Goal: Information Seeking & Learning: Learn about a topic

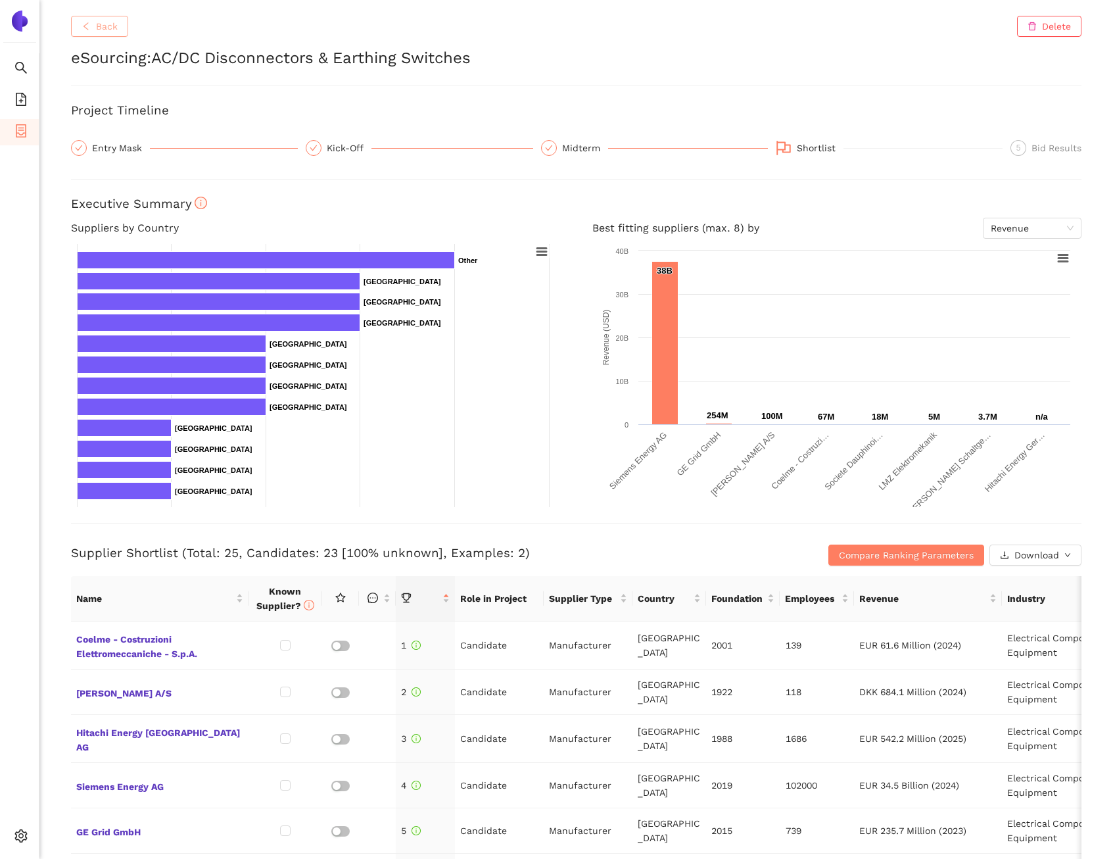
click at [105, 34] on button "Back" at bounding box center [99, 26] width 57 height 21
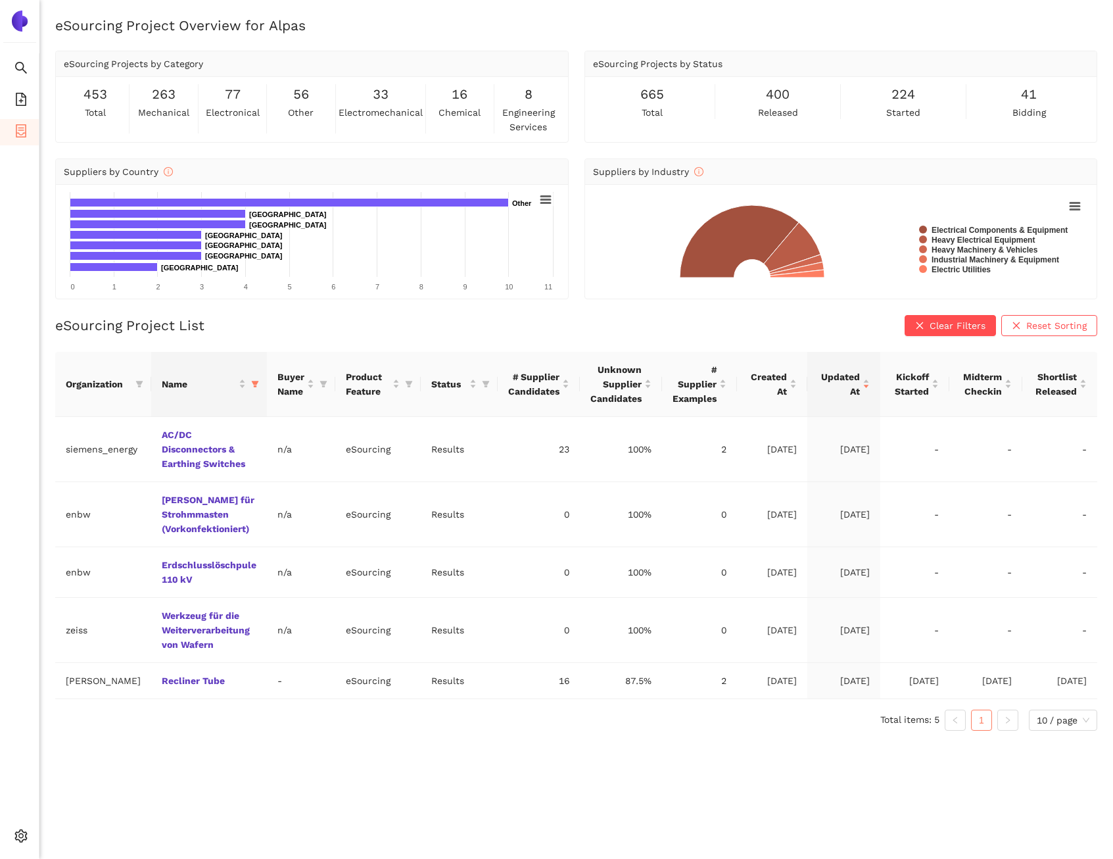
drag, startPoint x: 253, startPoint y: 383, endPoint x: 258, endPoint y: 408, distance: 25.4
click at [253, 383] on icon "filter" at bounding box center [255, 384] width 8 height 8
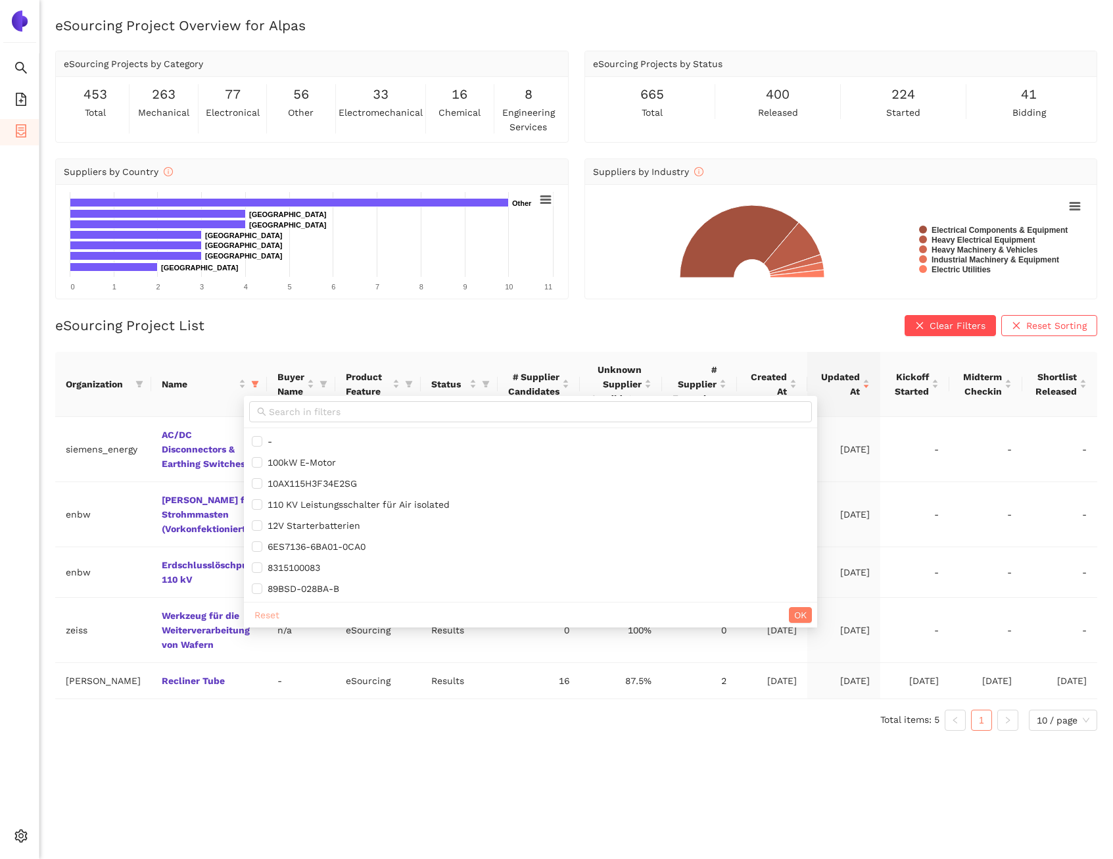
click at [267, 614] on span "Reset" at bounding box center [266, 615] width 25 height 14
checkbox input "false"
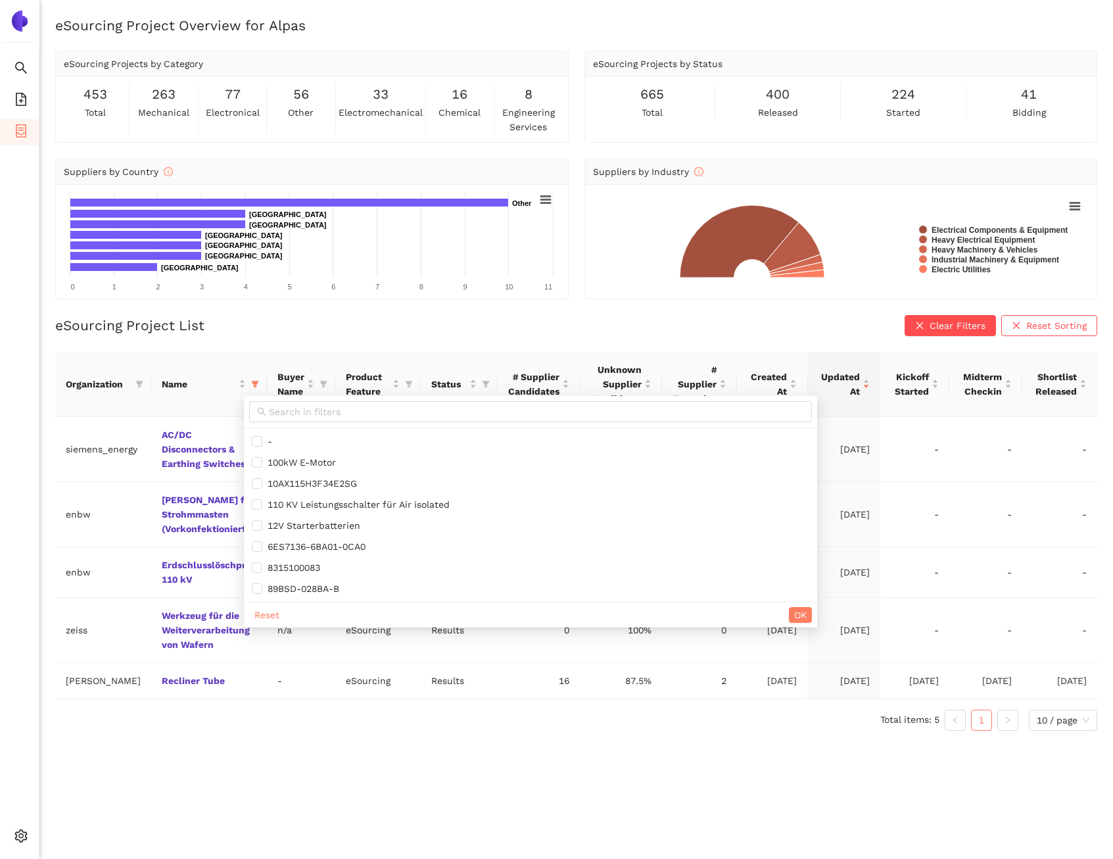
checkbox input "false"
click at [817, 608] on div "Reset OK" at bounding box center [530, 615] width 573 height 26
click at [812, 609] on button "OK" at bounding box center [800, 615] width 23 height 16
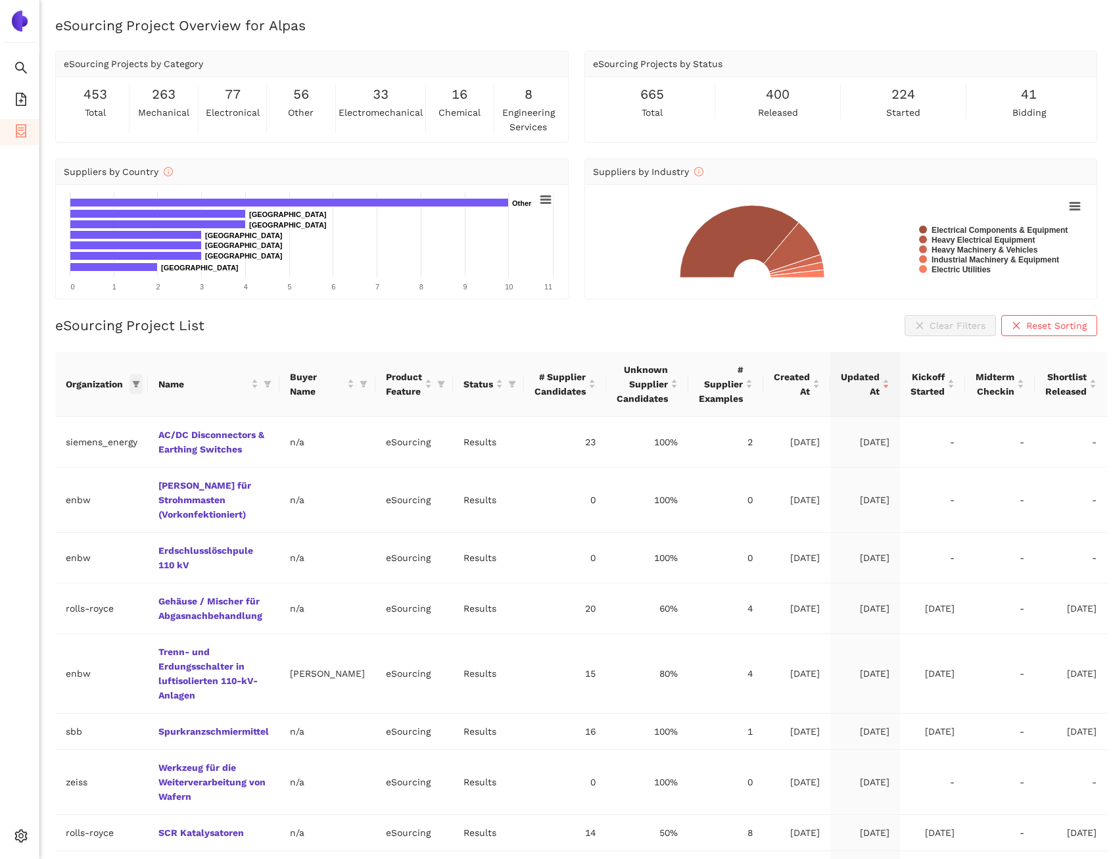
click at [137, 385] on icon "filter" at bounding box center [136, 384] width 8 height 8
click at [74, 412] on input "text" at bounding box center [94, 411] width 115 height 14
type input "sie"
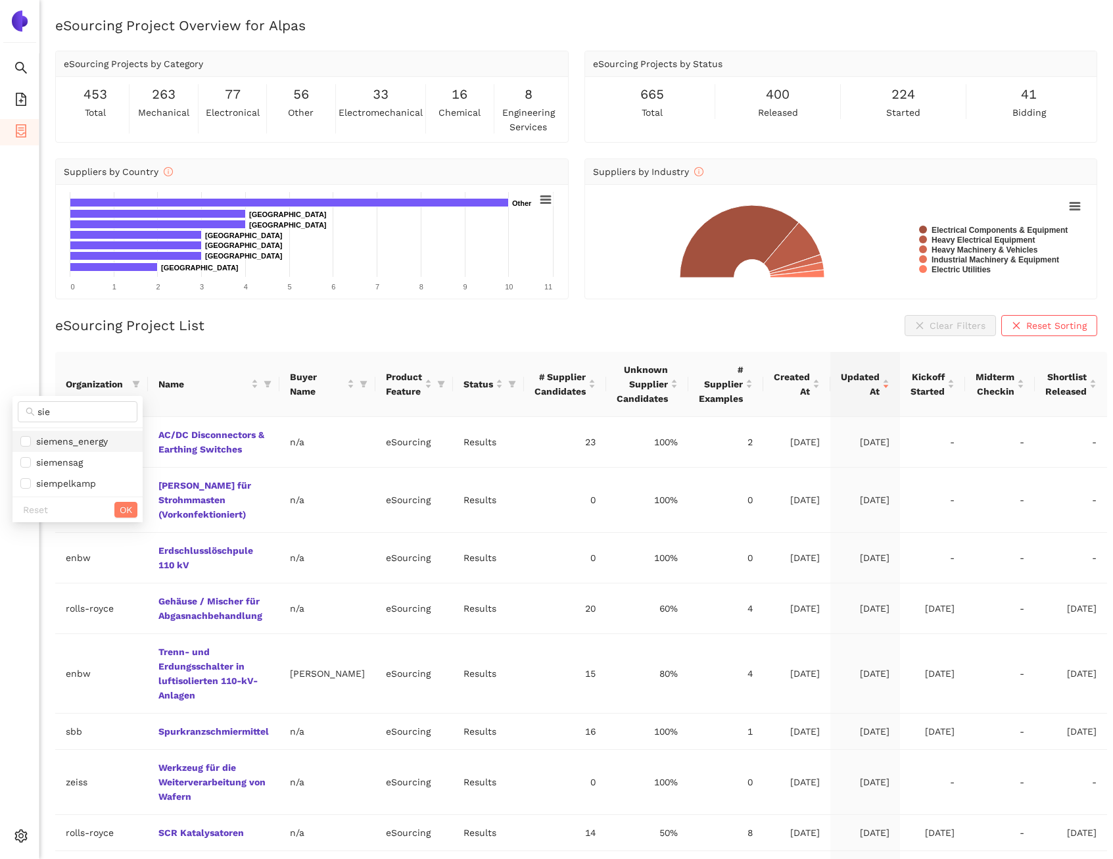
click at [88, 434] on span "siemens_energy" at bounding box center [77, 441] width 114 height 14
checkbox input "true"
click at [114, 506] on button "OK" at bounding box center [125, 510] width 23 height 16
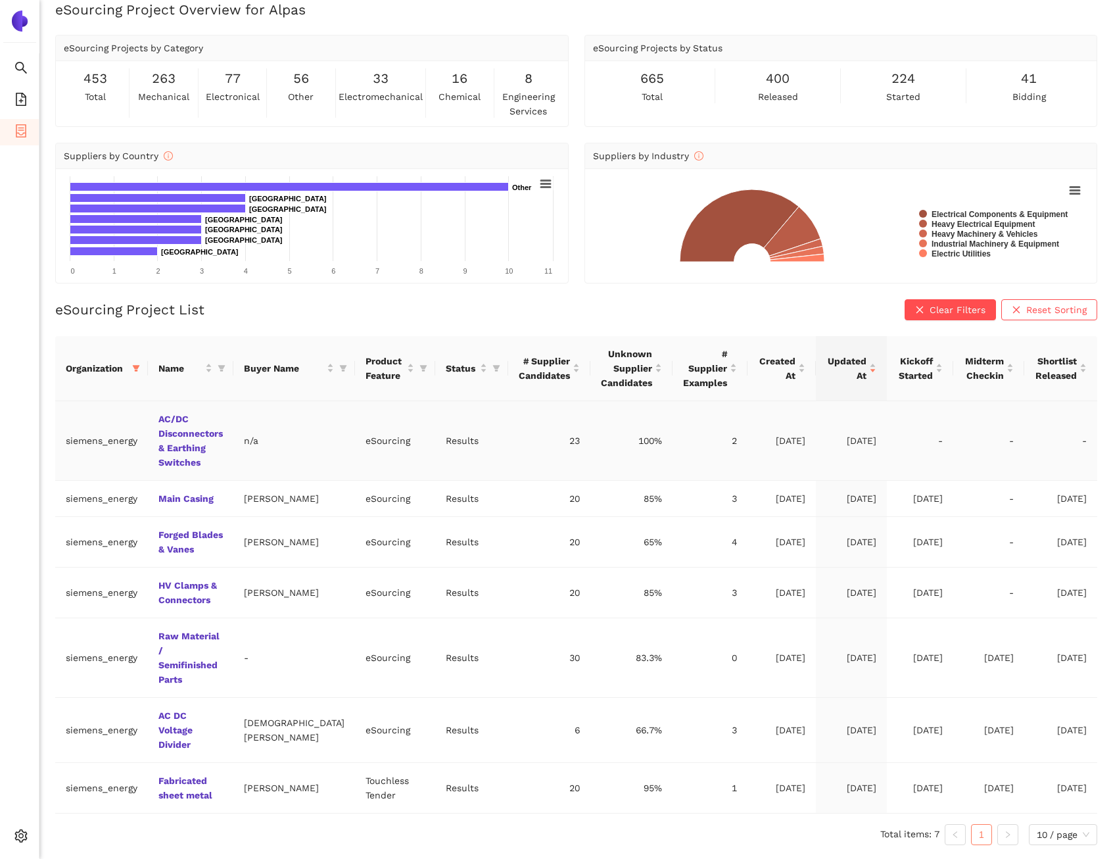
scroll to position [41, 0]
click at [0, 0] on link "AC DC Voltage Divider" at bounding box center [0, 0] width 0 height 0
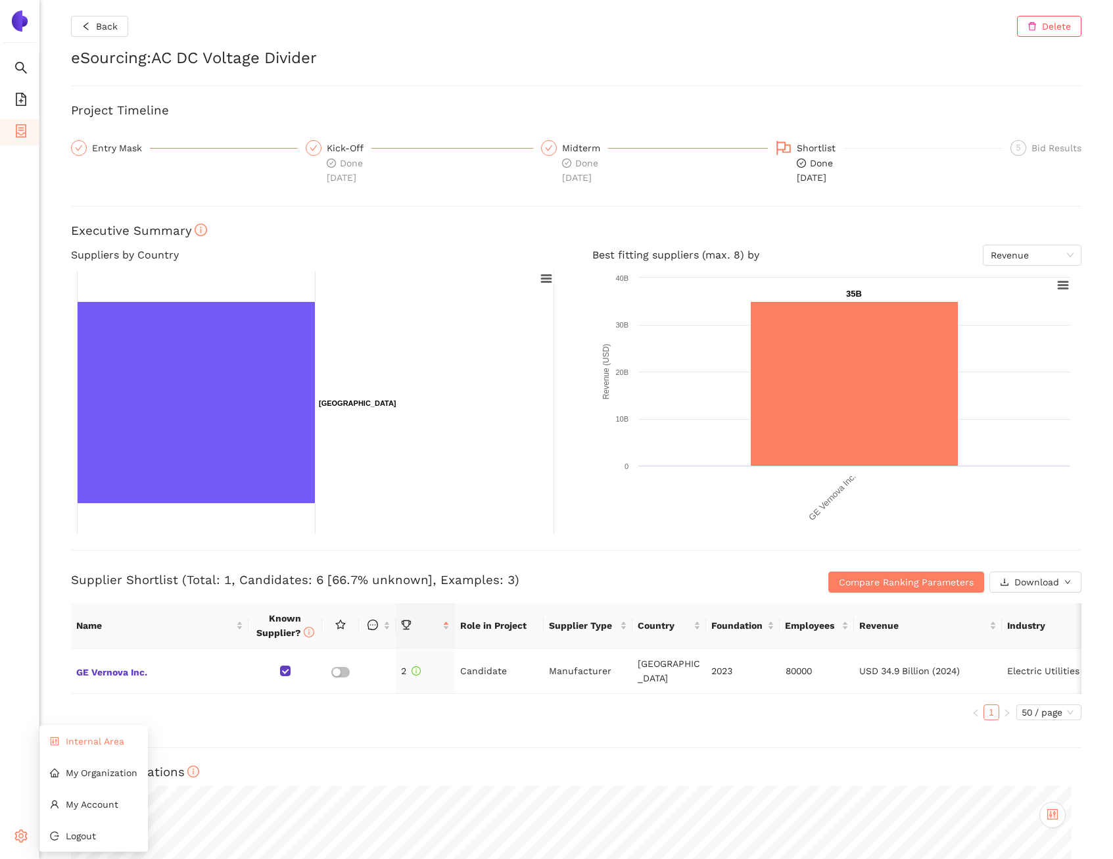
click at [70, 749] on li "Internal Area" at bounding box center [93, 741] width 109 height 26
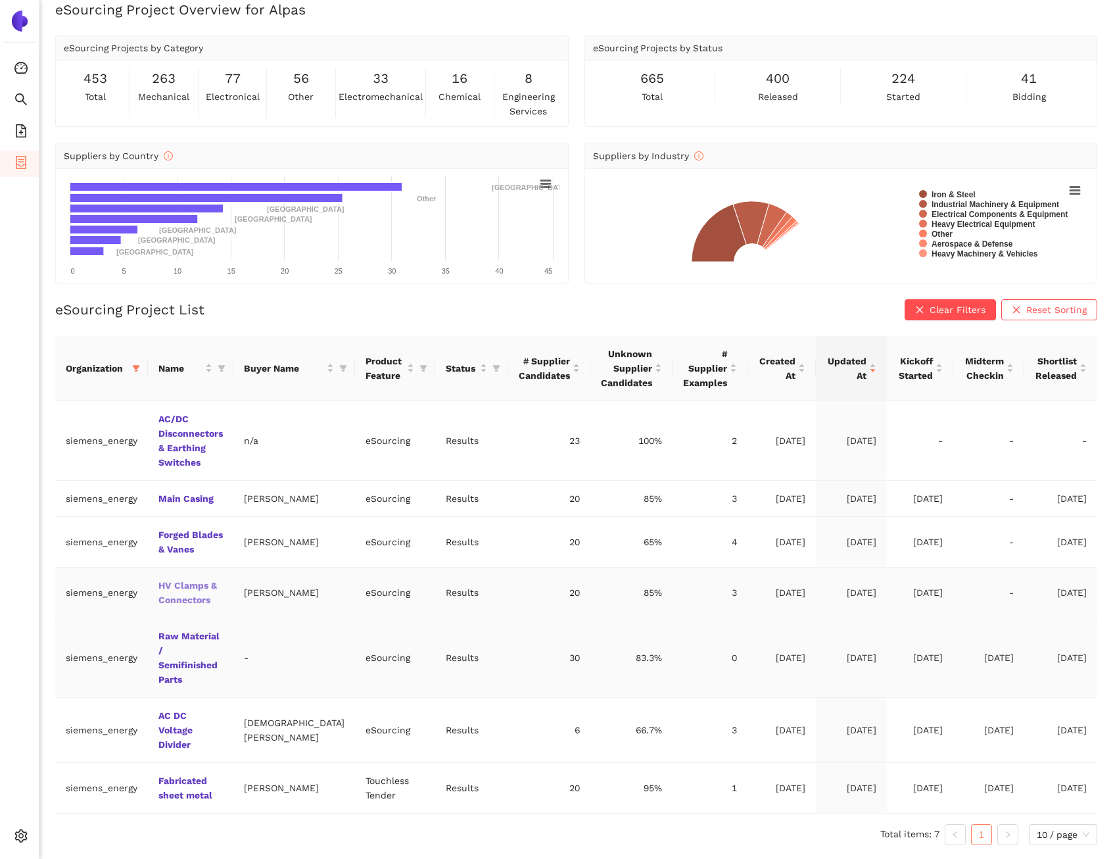
scroll to position [41, 0]
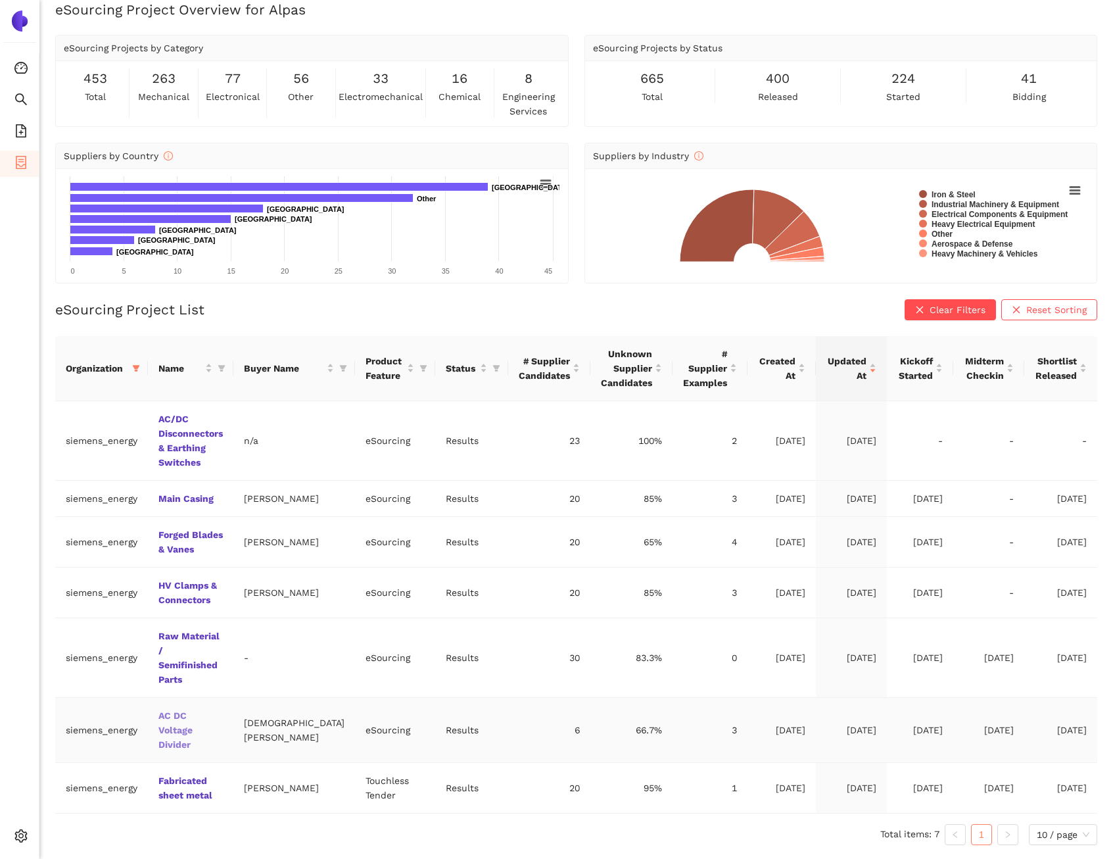
click at [0, 0] on link "AC DC Voltage Divider" at bounding box center [0, 0] width 0 height 0
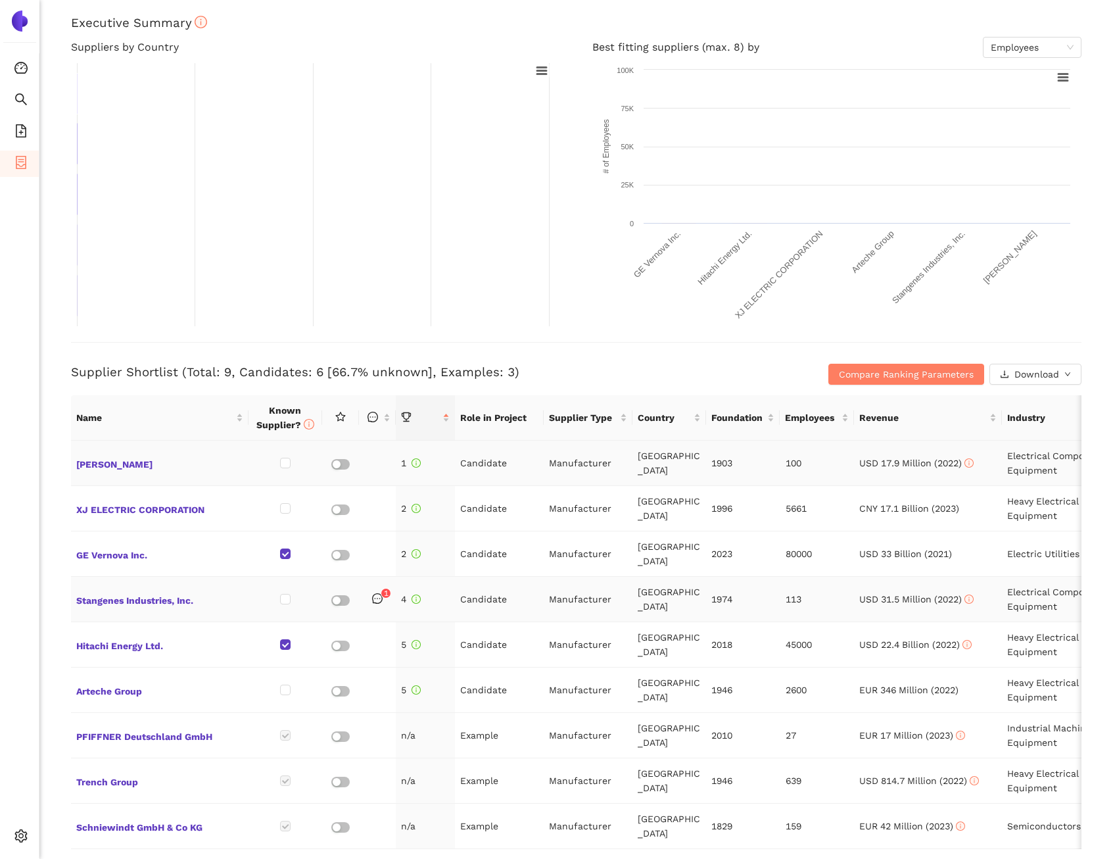
scroll to position [226, 0]
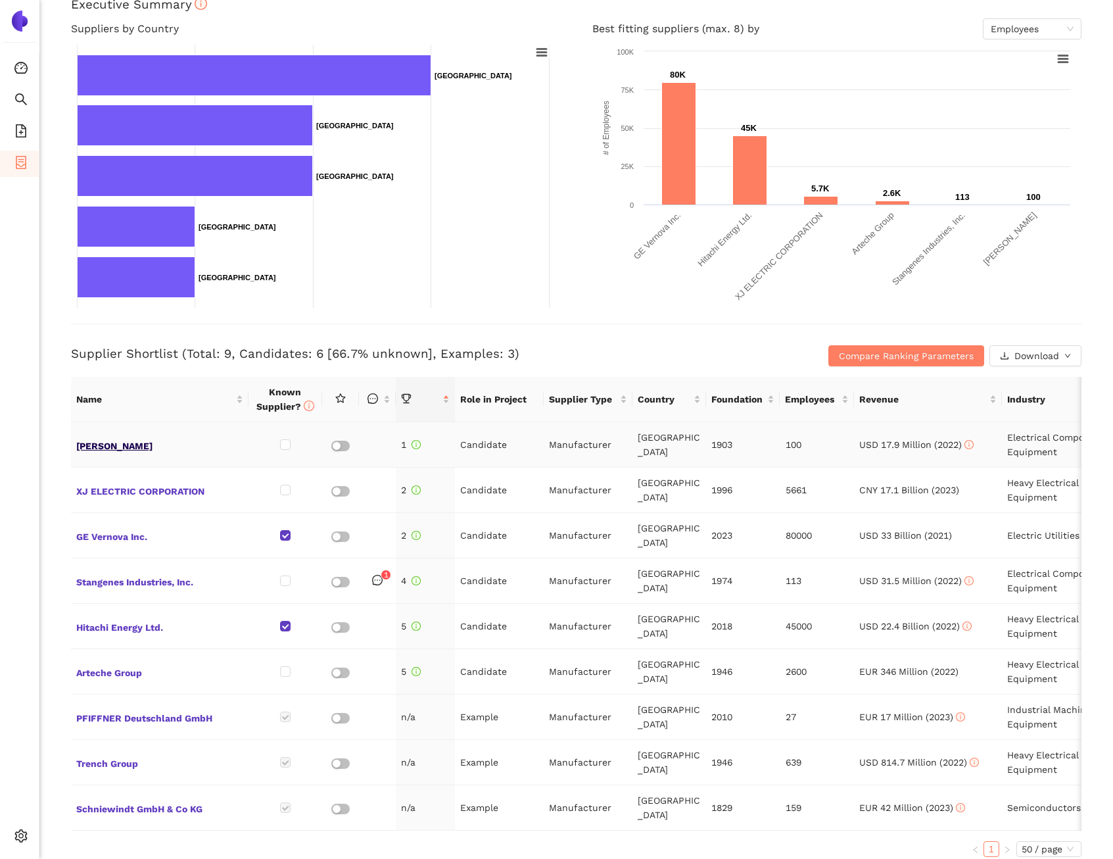
click at [94, 452] on span "Condis SA" at bounding box center [159, 444] width 167 height 17
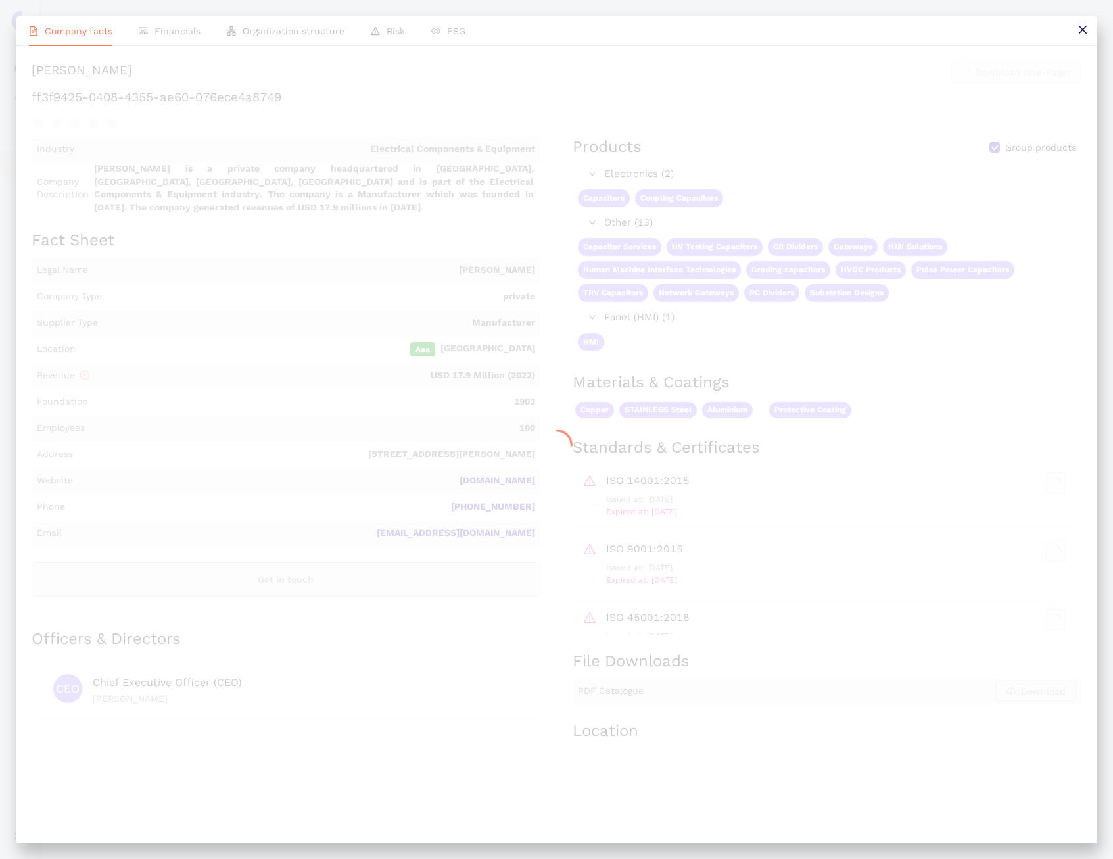
scroll to position [0, 0]
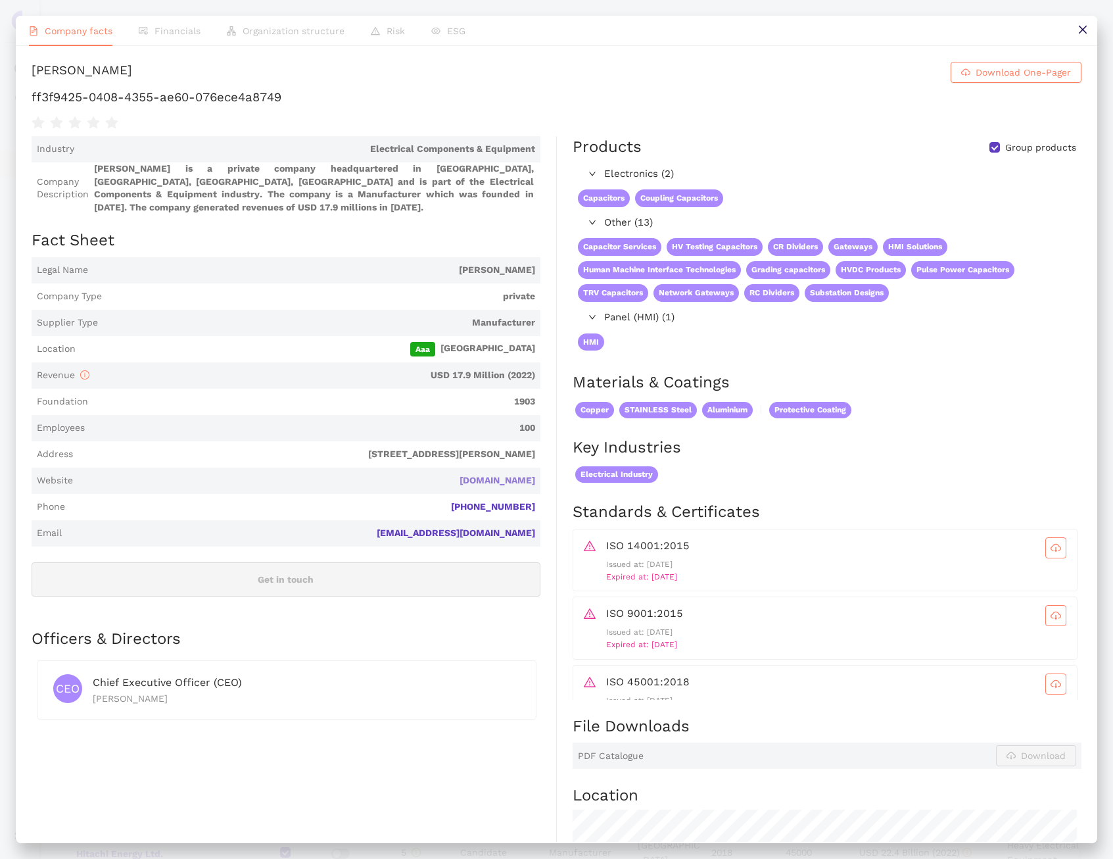
click at [0, 0] on link "condis.ch" at bounding box center [0, 0] width 0 height 0
drag, startPoint x: 137, startPoint y: 74, endPoint x: 24, endPoint y: 76, distance: 112.5
click at [24, 76] on div "Condis SA Download One-Pager ff3f9425-0408-4355-ae60-076ece4a8749 Industry Elec…" at bounding box center [557, 444] width 1082 height 796
copy div "Condis SA"
click at [1078, 39] on button at bounding box center [1083, 31] width 30 height 30
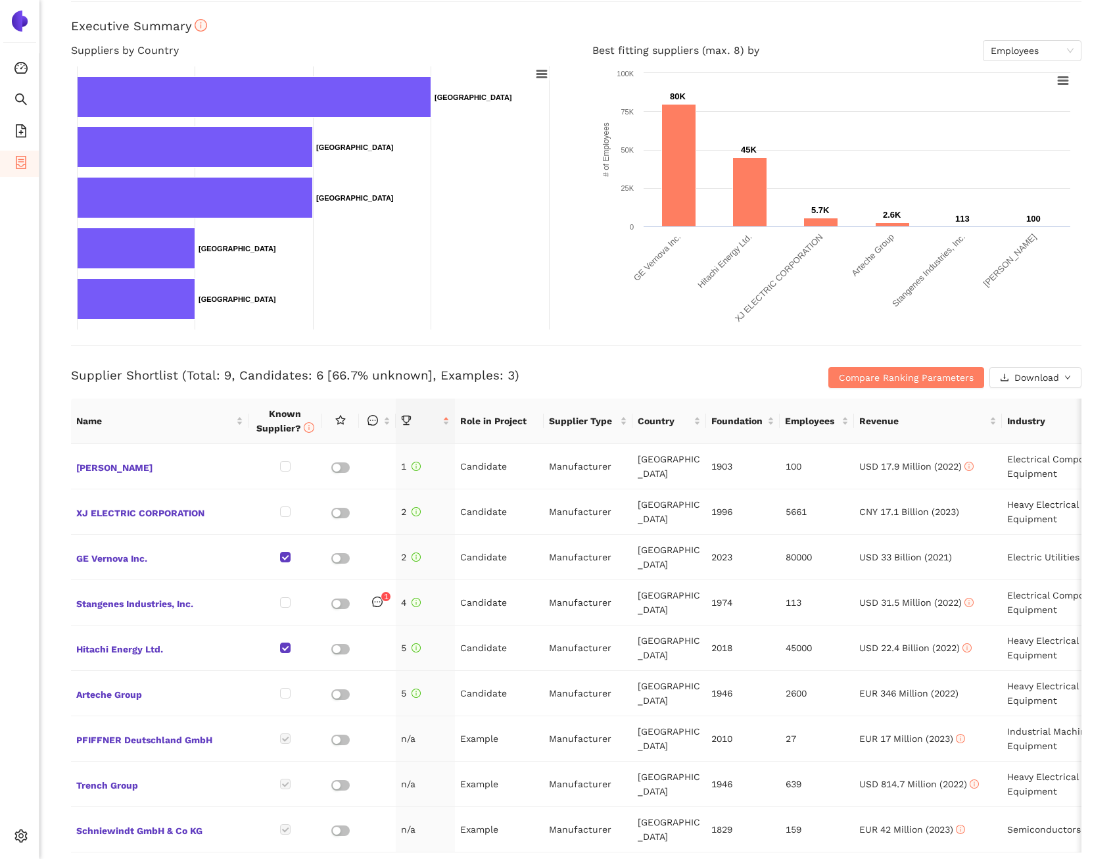
scroll to position [252, 0]
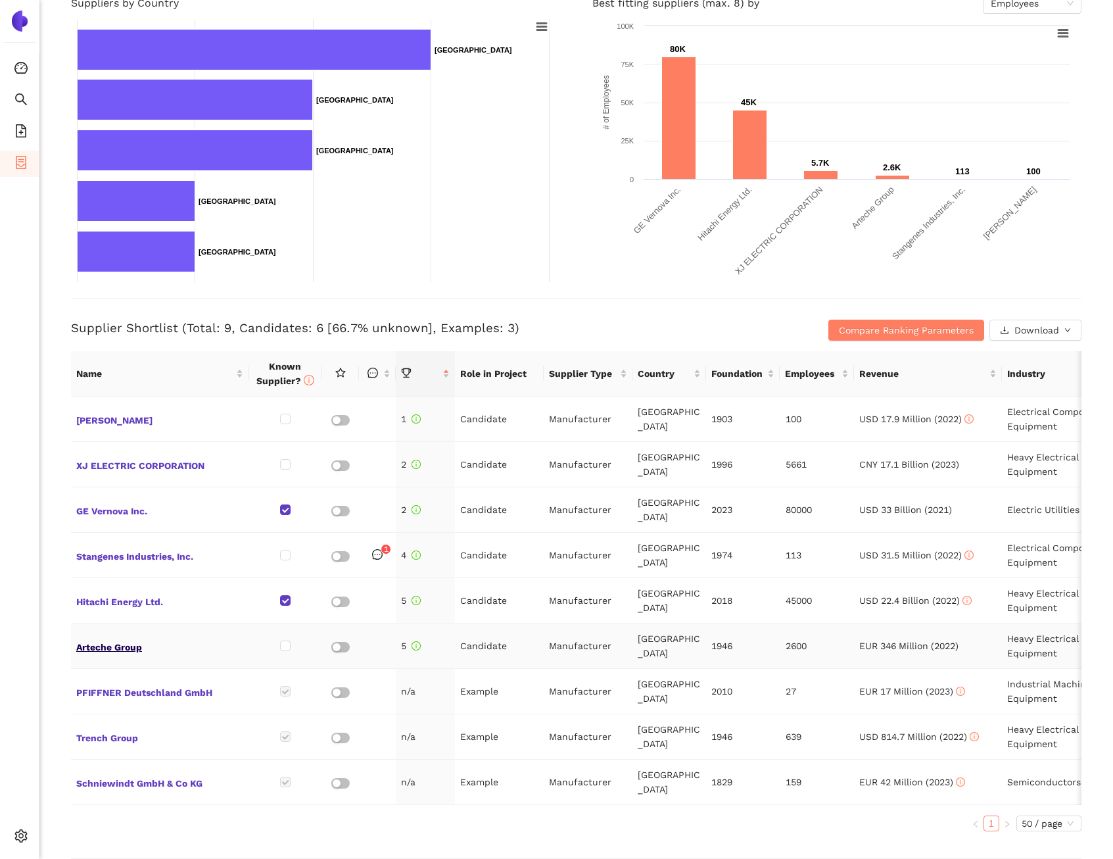
click at [134, 637] on span "Arteche Group" at bounding box center [159, 645] width 167 height 17
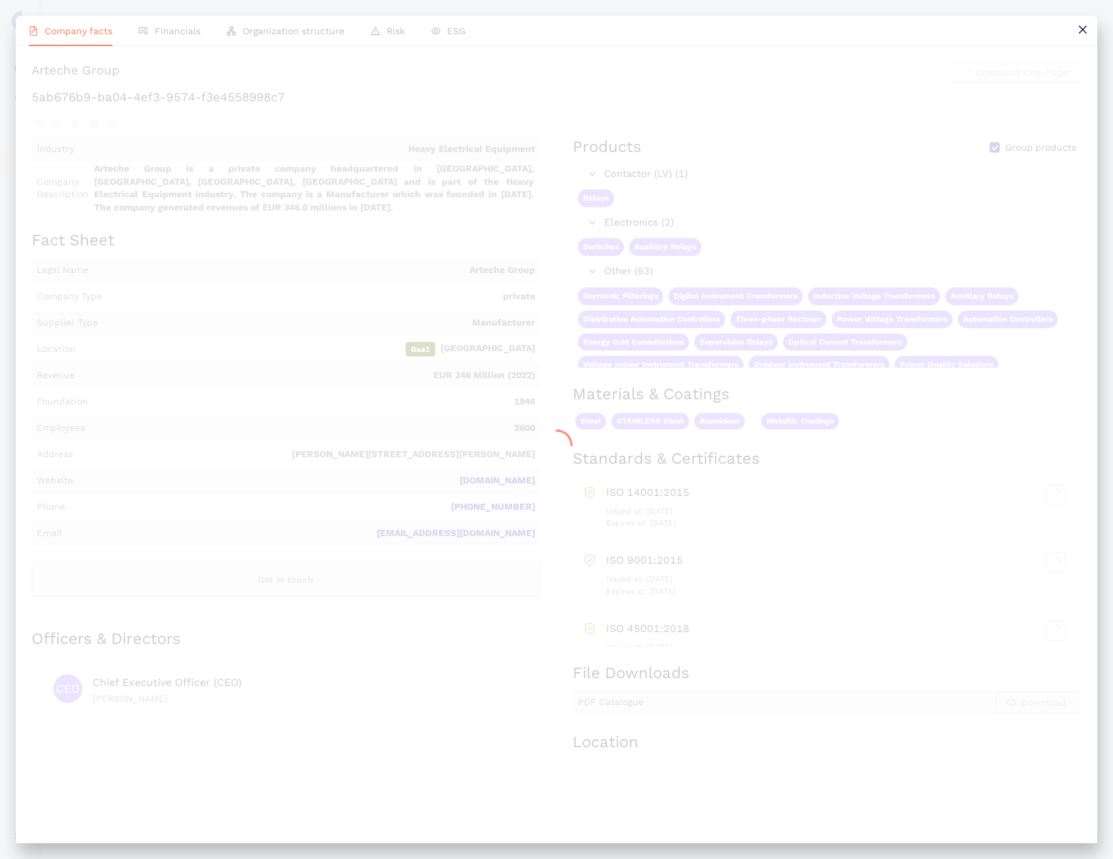
scroll to position [0, 0]
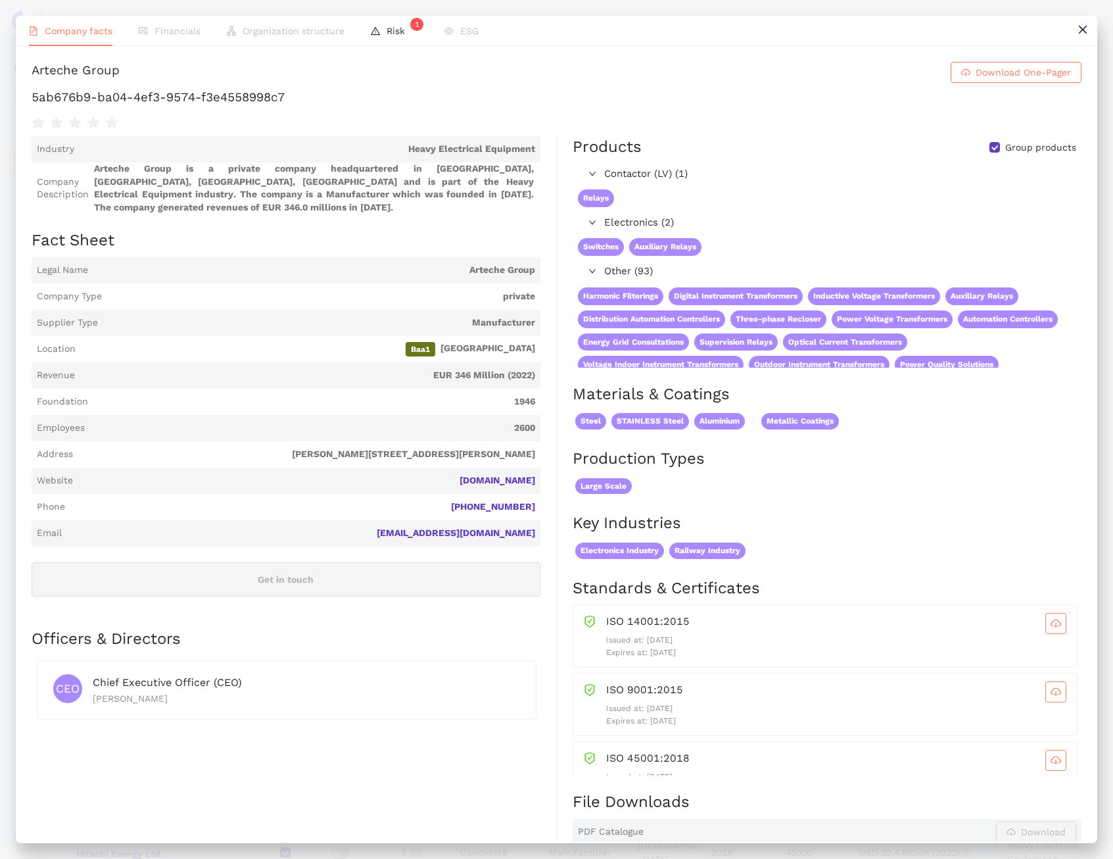
click at [120, 80] on div "Arteche Group" at bounding box center [76, 72] width 88 height 21
copy h1 "Arteche Group Download One-Pager"
click at [0, 0] on link "arteche.com" at bounding box center [0, 0] width 0 height 0
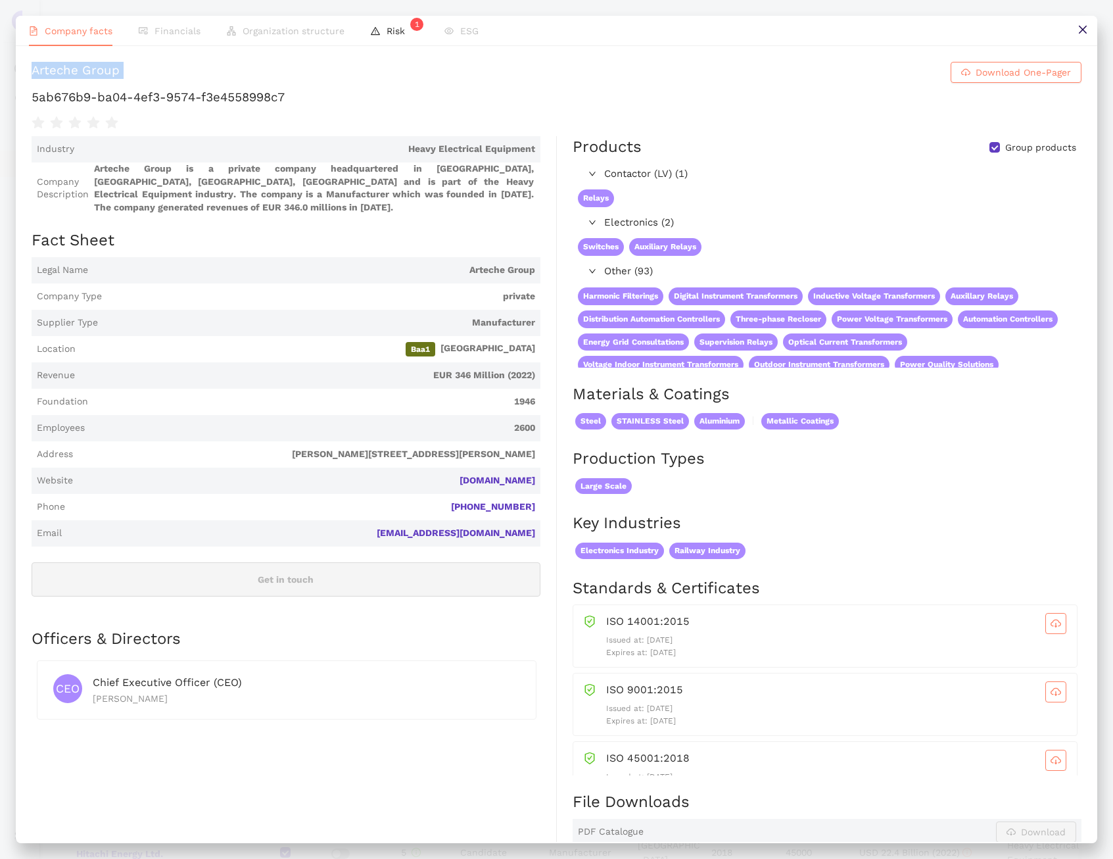
click at [120, 73] on div "Arteche Group" at bounding box center [76, 72] width 88 height 21
click at [1080, 40] on button at bounding box center [1083, 31] width 30 height 30
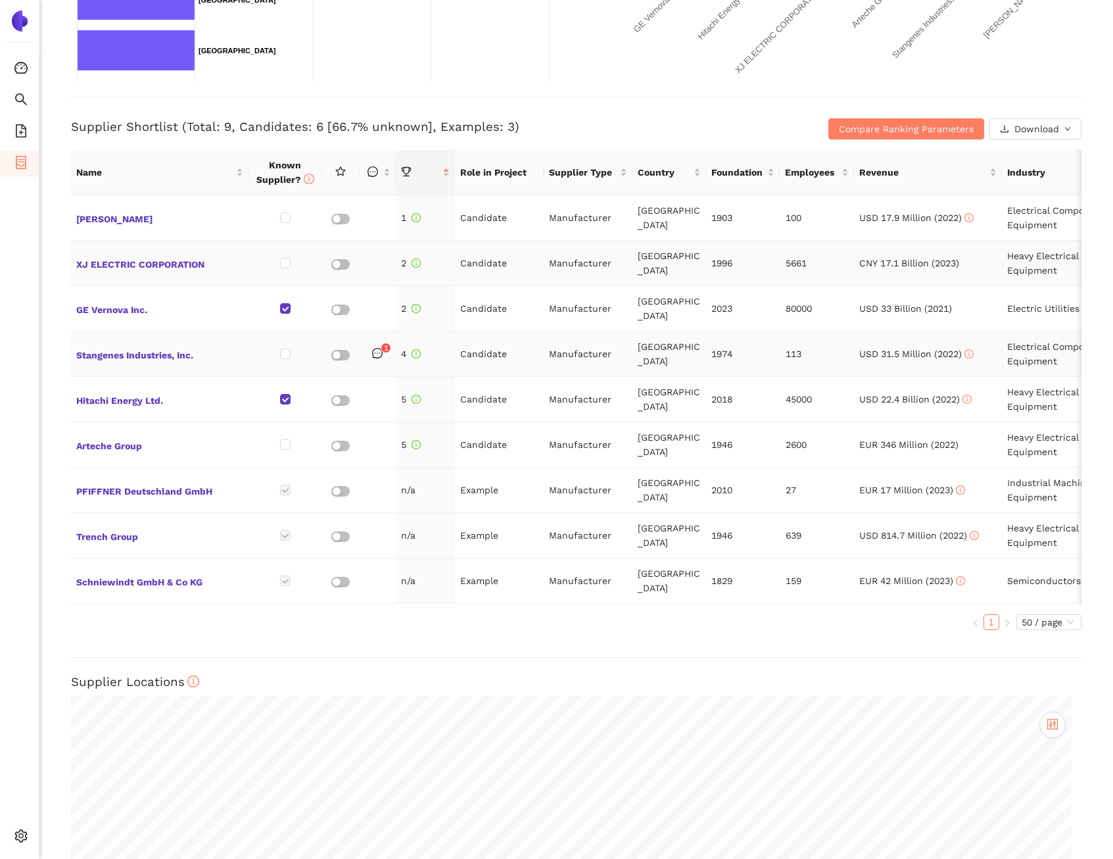
scroll to position [458, 0]
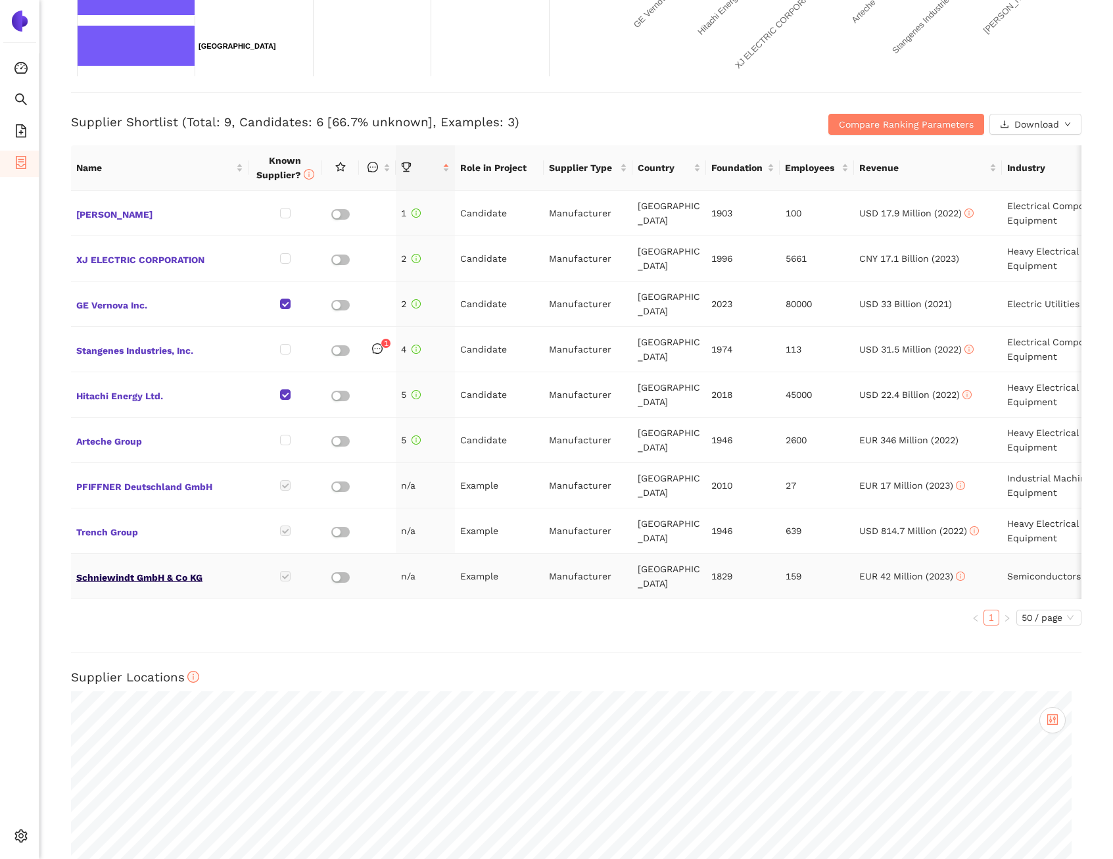
click at [149, 568] on span "Schniewindt GmbH & Co KG" at bounding box center [159, 576] width 167 height 17
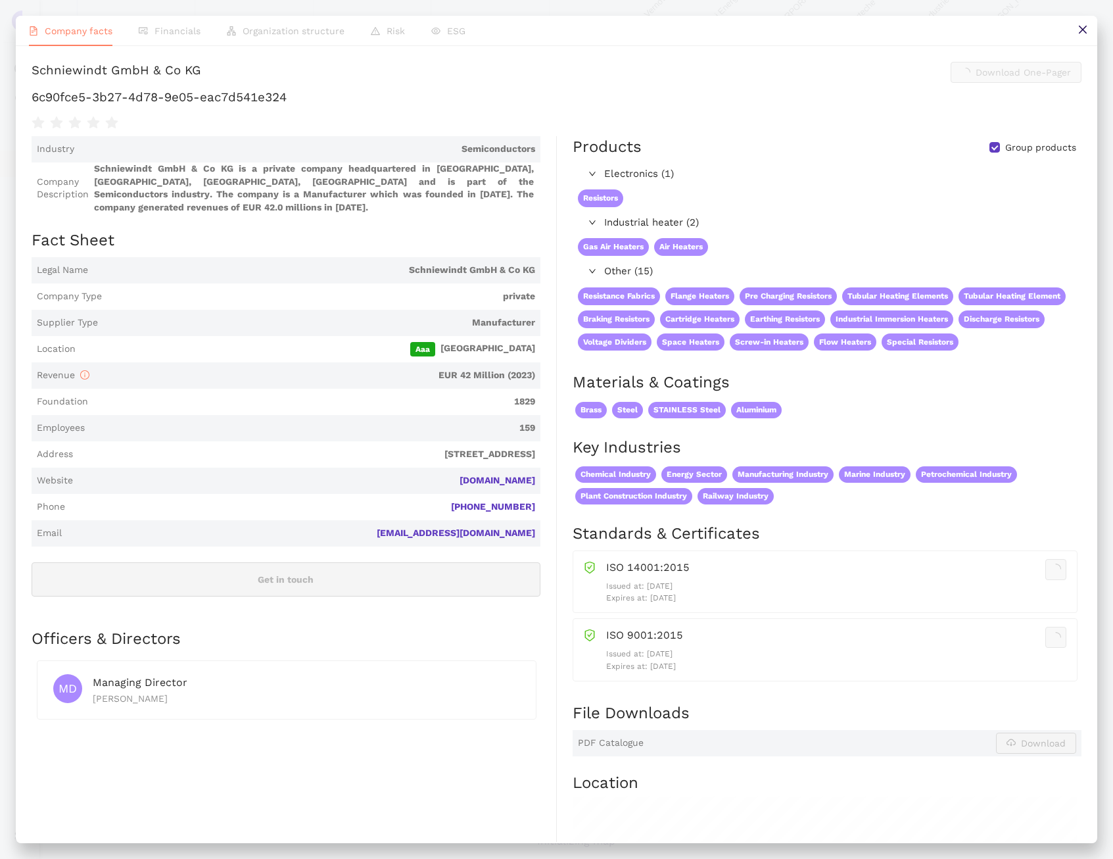
scroll to position [0, 0]
click at [201, 74] on div "Schniewindt GmbH & Co KG" at bounding box center [117, 72] width 170 height 21
copy h1 "Schniewindt GmbH & Co KG Download One-Pager"
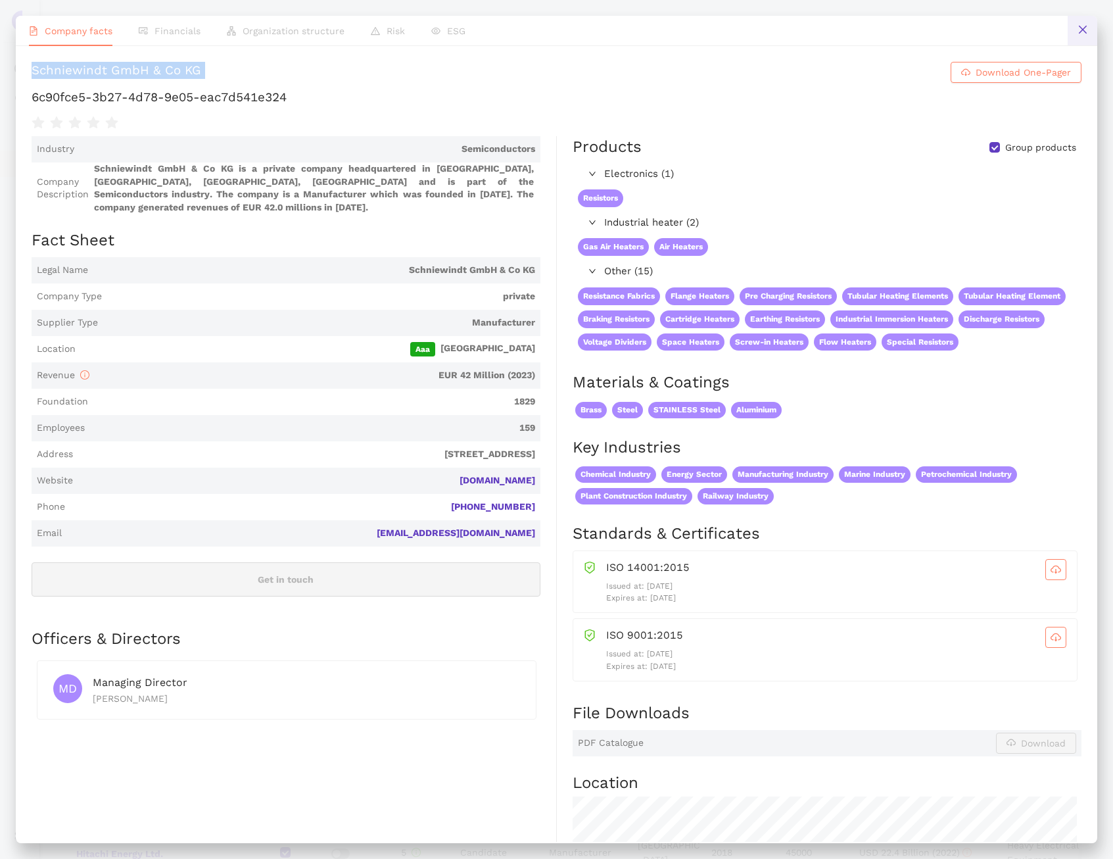
click at [1092, 36] on button at bounding box center [1083, 31] width 30 height 30
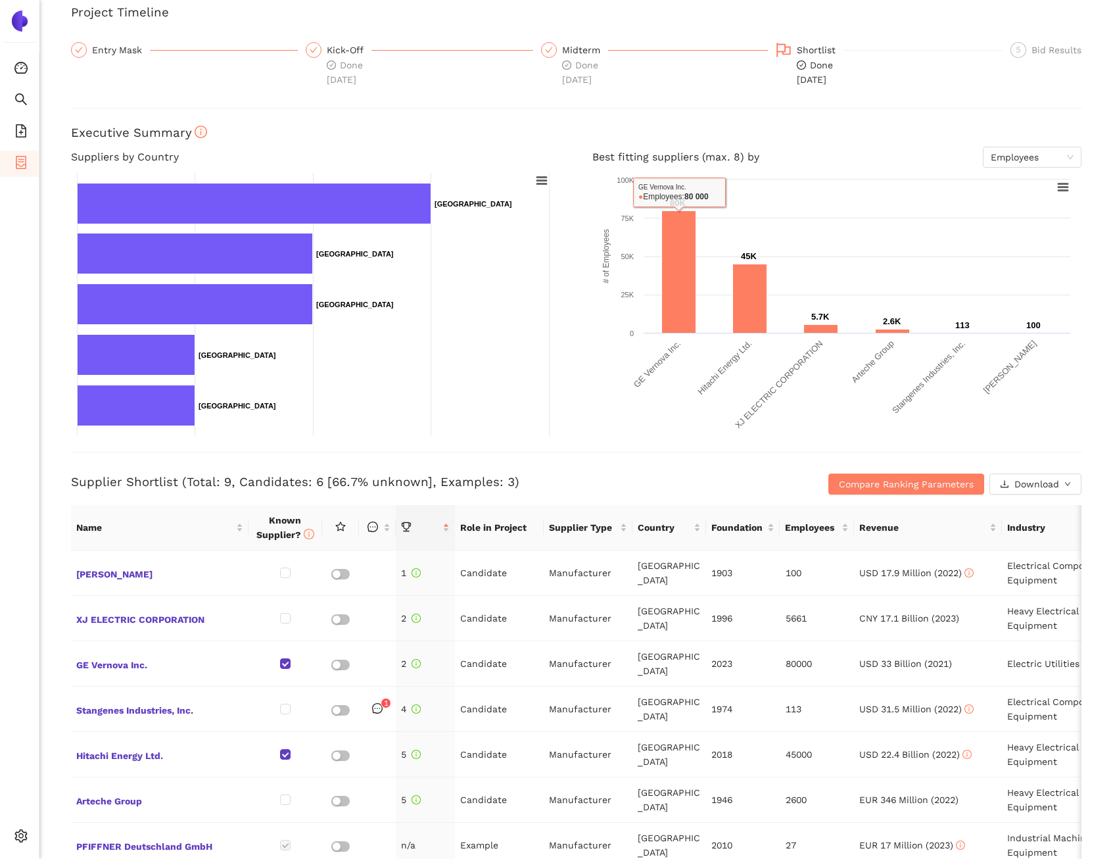
scroll to position [351, 0]
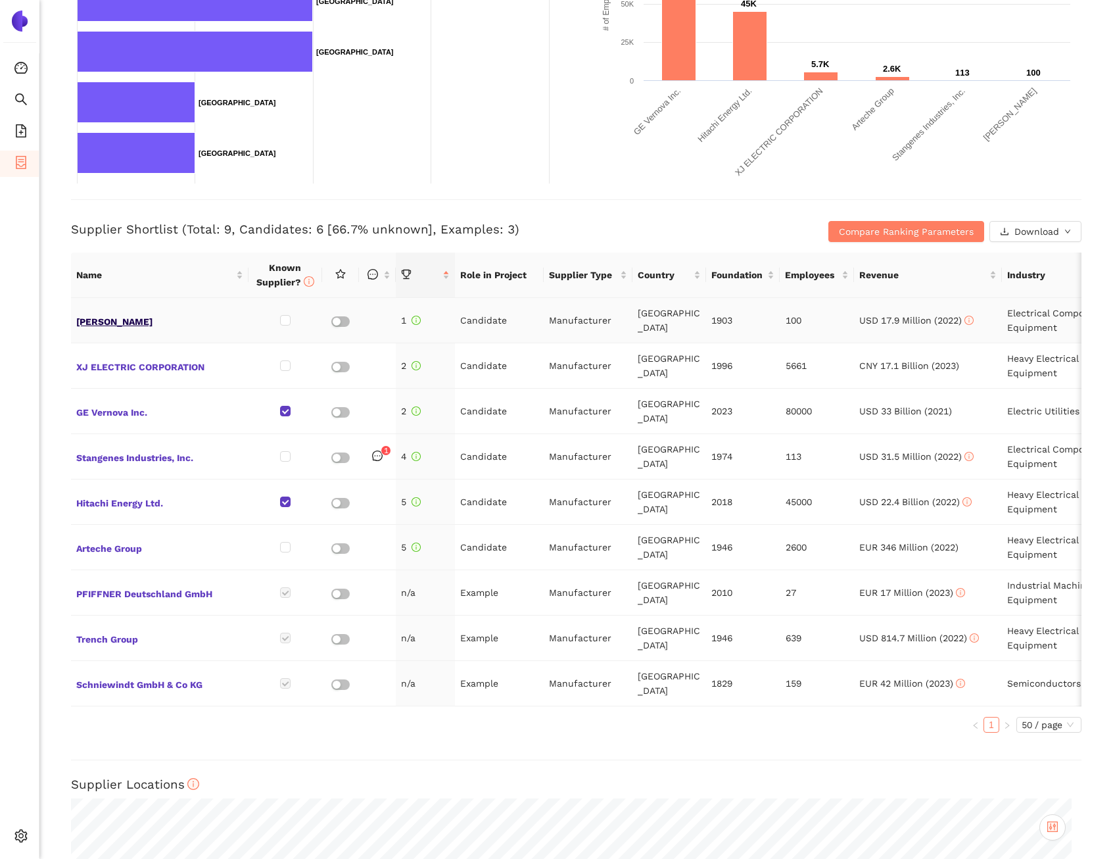
click at [106, 326] on span "Condis SA" at bounding box center [159, 320] width 167 height 17
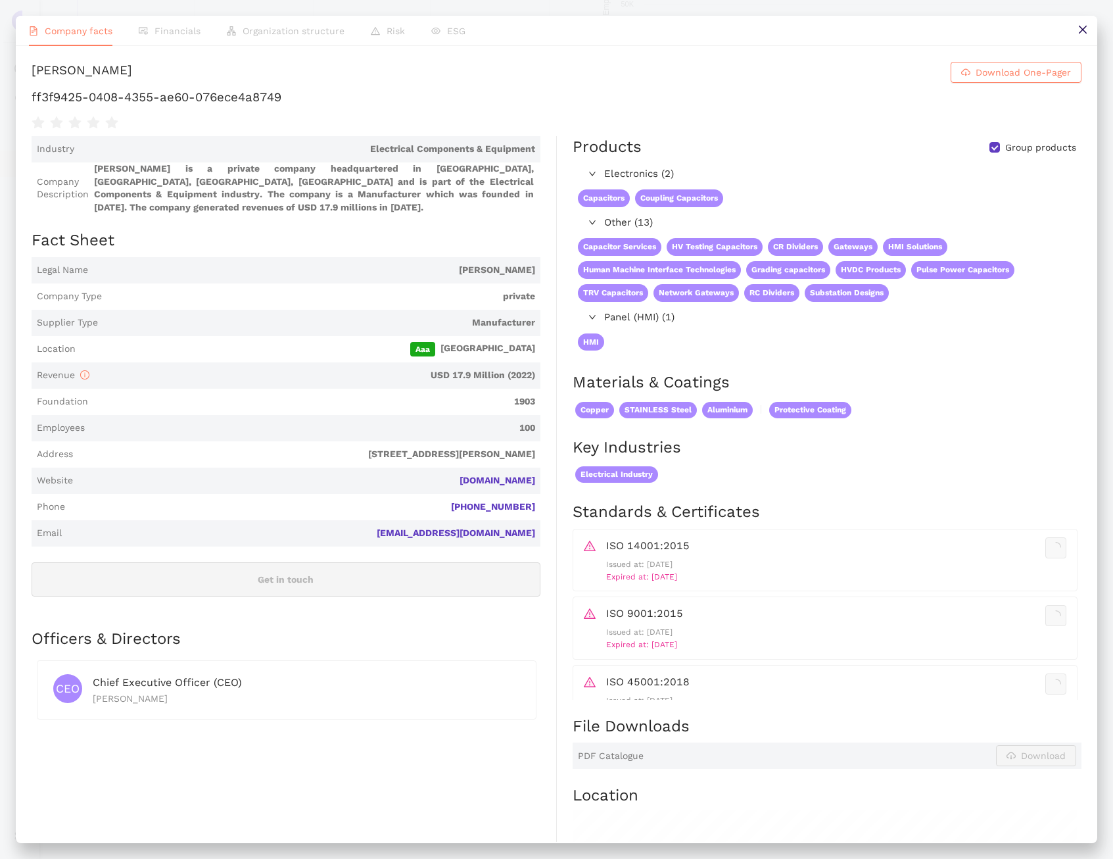
scroll to position [0, 0]
click at [1076, 36] on button at bounding box center [1083, 31] width 30 height 30
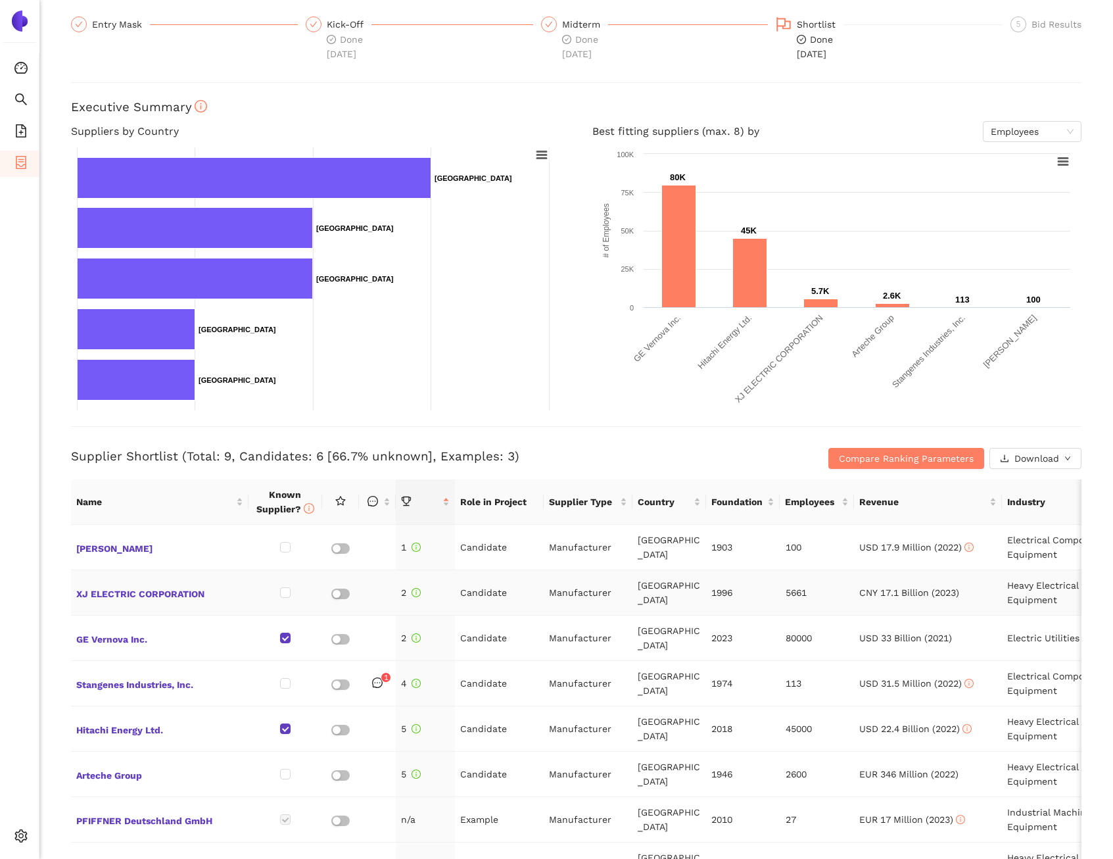
scroll to position [137, 0]
